Goal: Task Accomplishment & Management: Manage account settings

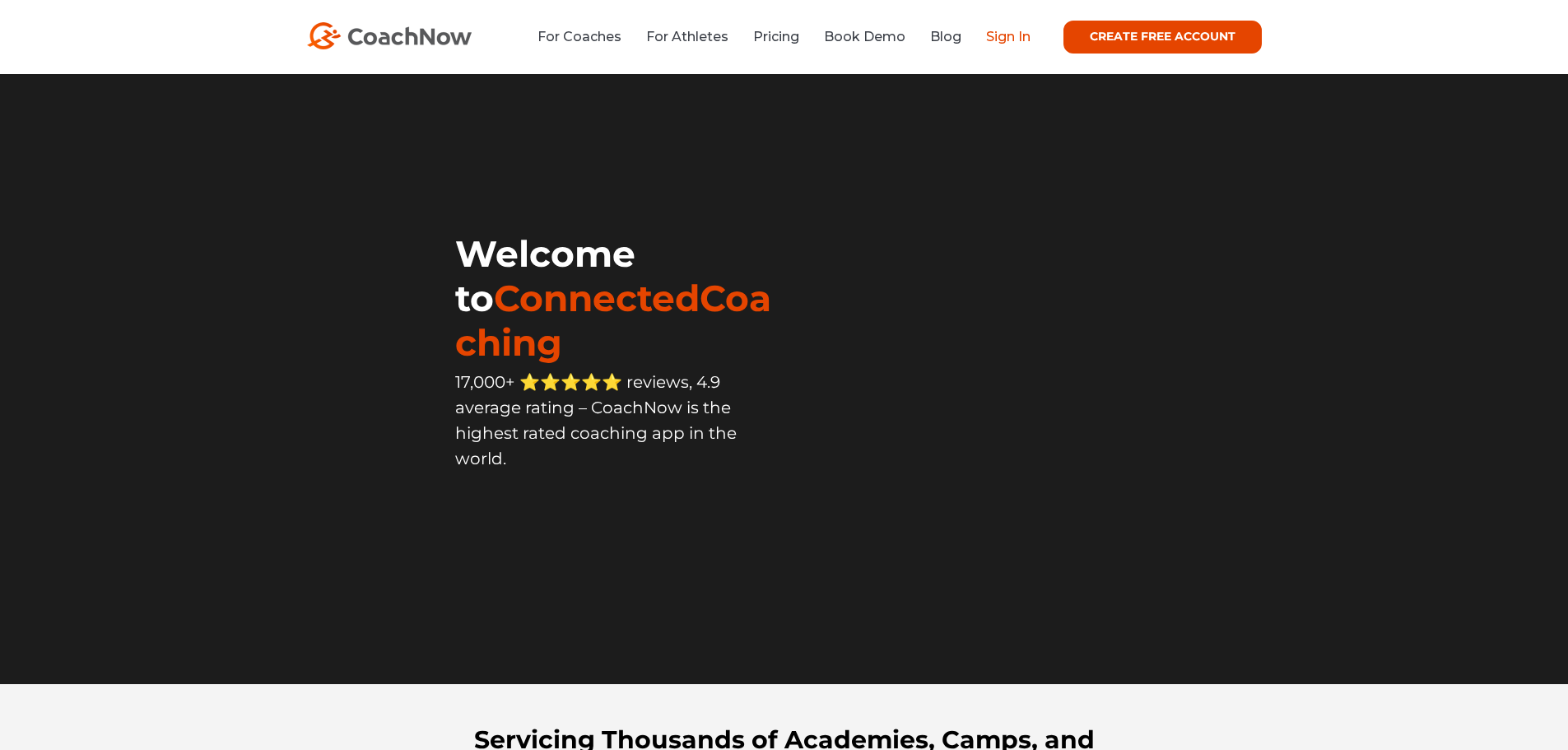
click at [998, 42] on link "Sign In" at bounding box center [1008, 36] width 44 height 16
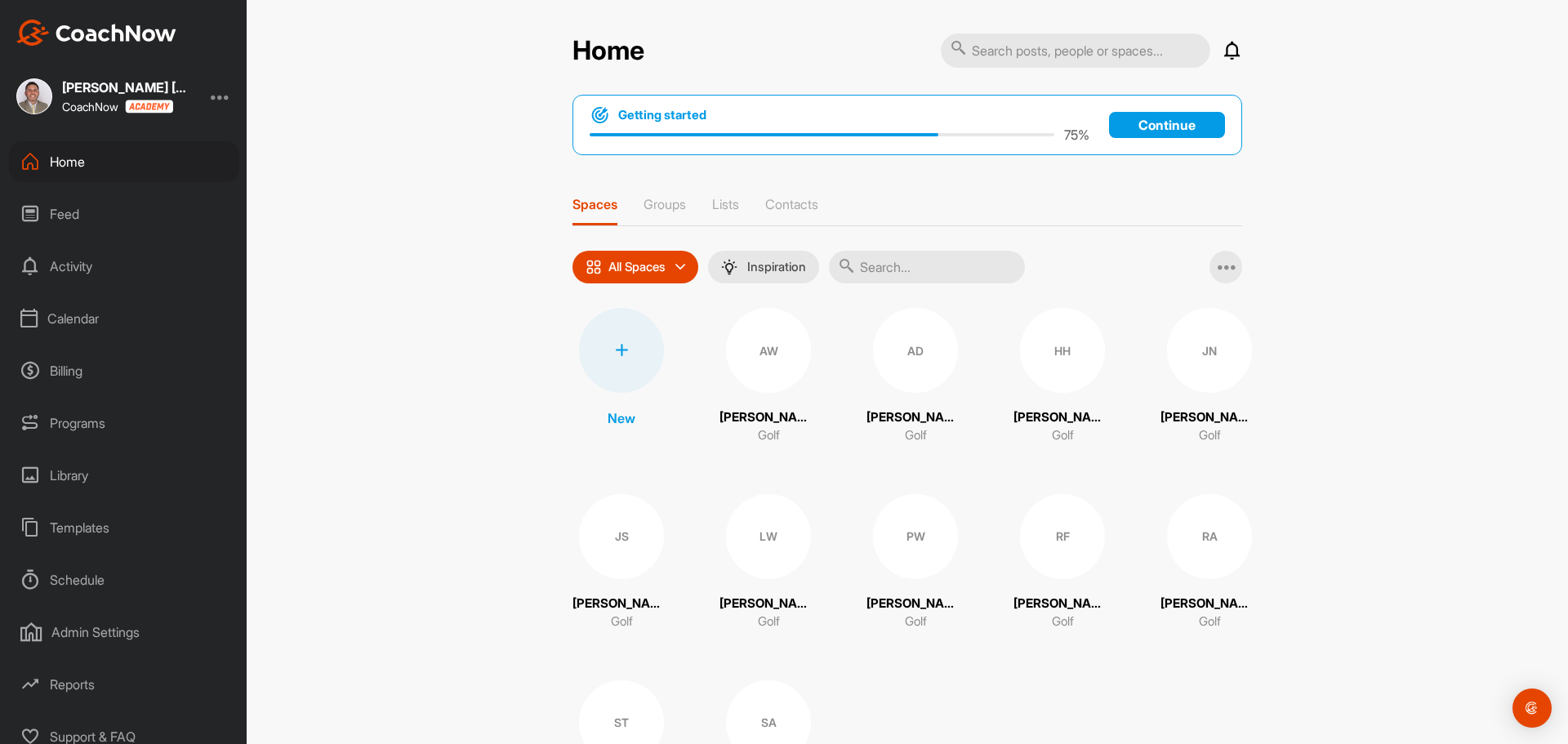
click at [221, 93] on div at bounding box center [221, 97] width 20 height 20
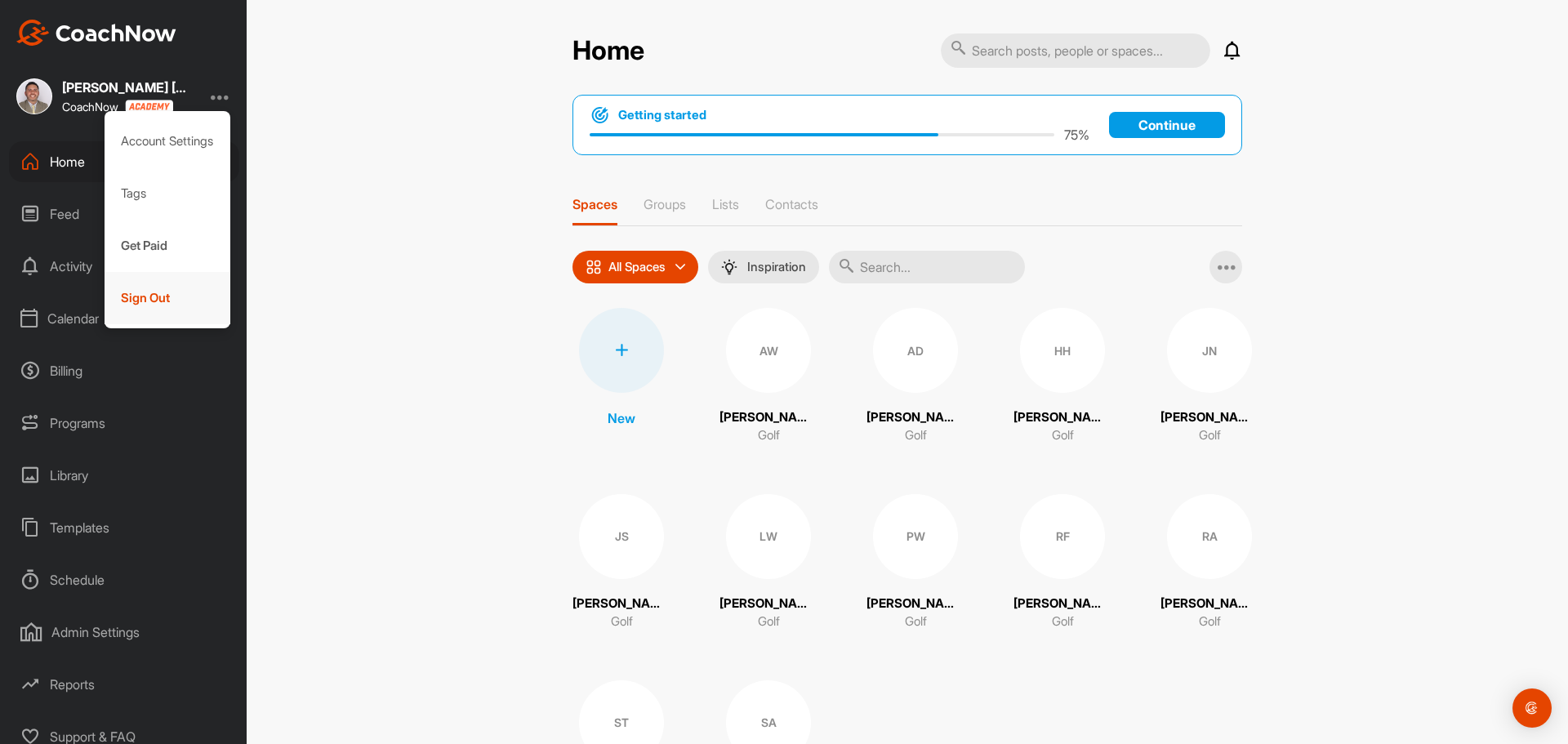
click at [159, 294] on div "Sign Out" at bounding box center [168, 298] width 127 height 53
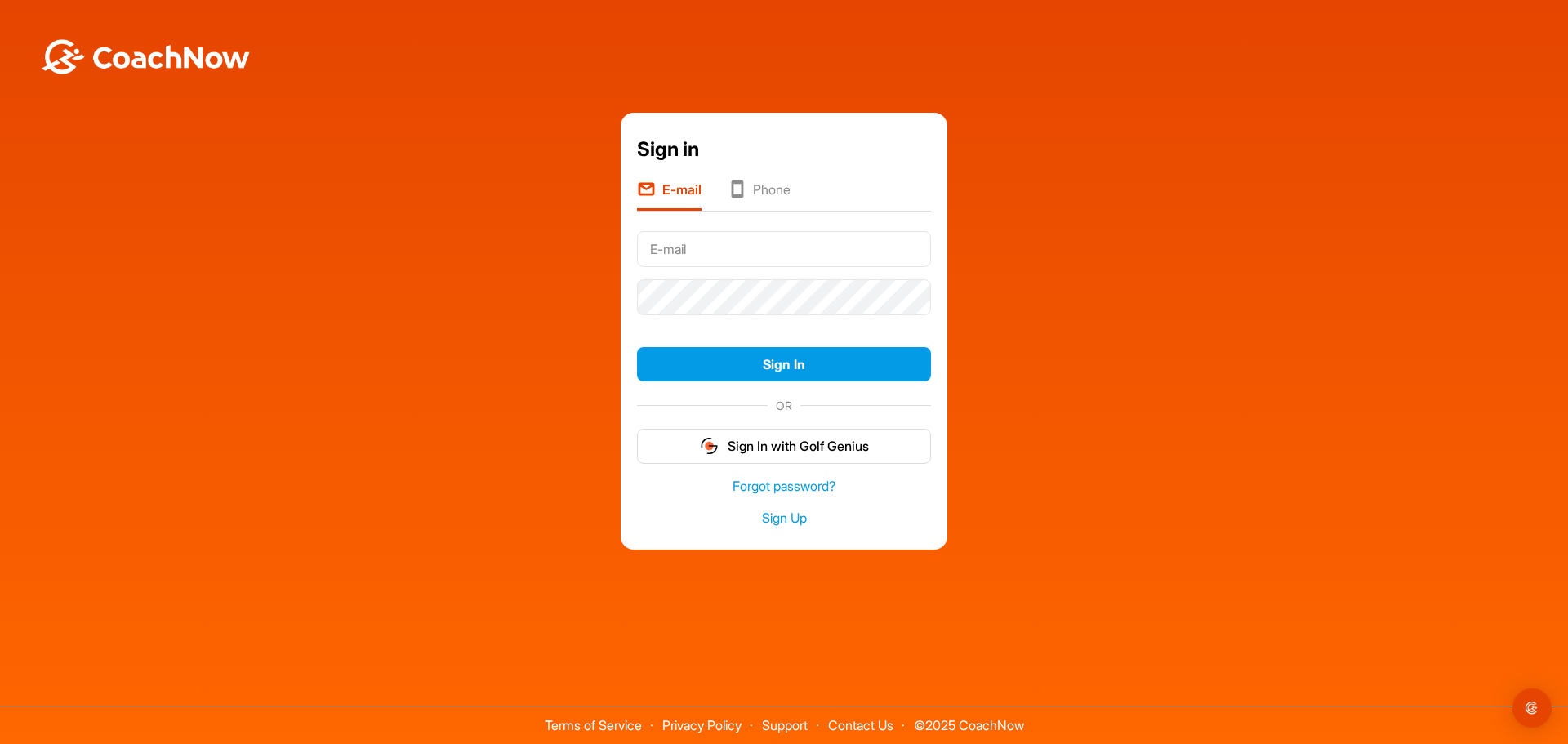
type input "mstevenson@larinconadacc.com"
click at [758, 360] on button "Sign In" at bounding box center [784, 365] width 294 height 35
